Goal: Information Seeking & Learning: Learn about a topic

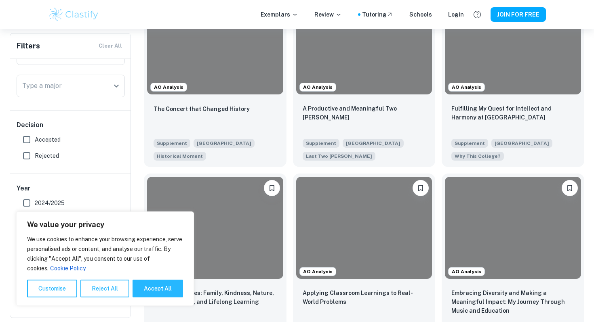
scroll to position [599, 0]
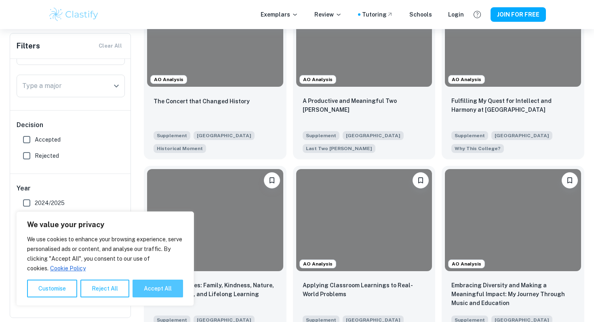
click at [152, 289] on button "Accept All" at bounding box center [157, 289] width 50 height 18
checkbox input "true"
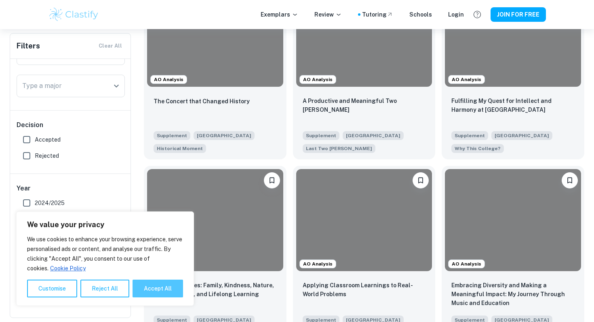
checkbox input "true"
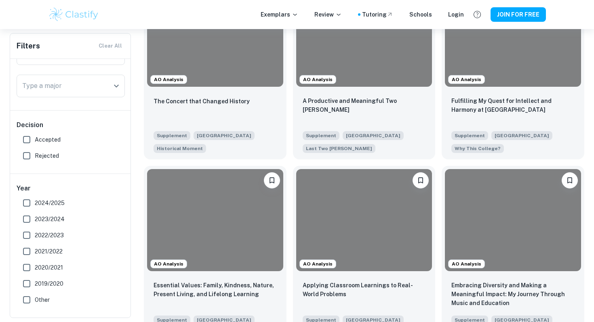
click at [39, 139] on span "Accepted" at bounding box center [48, 139] width 26 height 9
click at [35, 139] on input "Accepted" at bounding box center [27, 140] width 16 height 16
checkbox input "true"
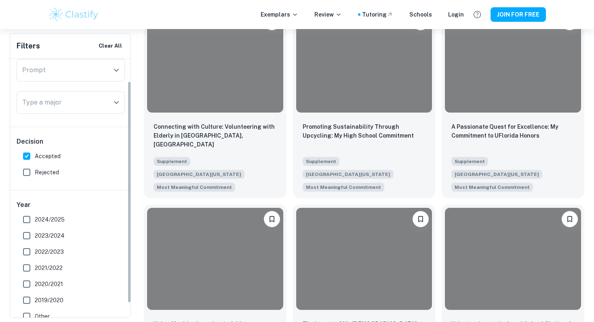
scroll to position [15, 0]
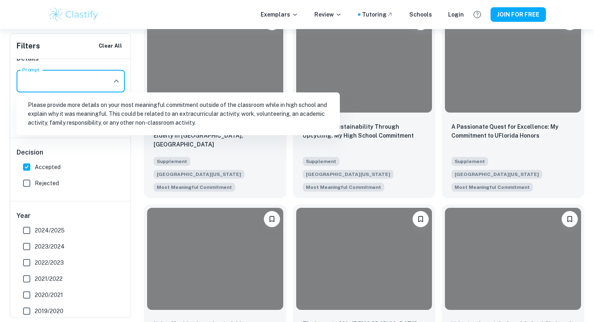
click at [72, 83] on input "Prompt" at bounding box center [64, 80] width 89 height 15
click at [63, 123] on li "Please provide more details on your most meaningful commitment outside of the c…" at bounding box center [178, 114] width 317 height 36
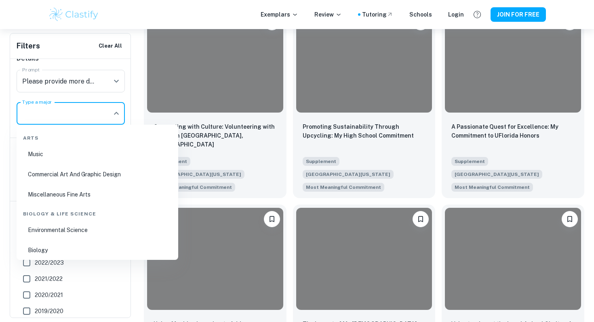
click at [74, 113] on input "Type a major" at bounding box center [64, 113] width 89 height 15
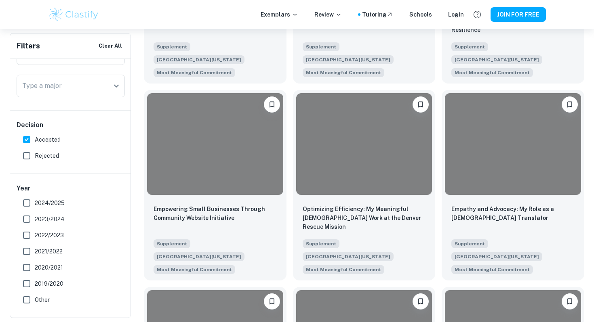
scroll to position [959, 0]
